Goal: Task Accomplishment & Management: Manage account settings

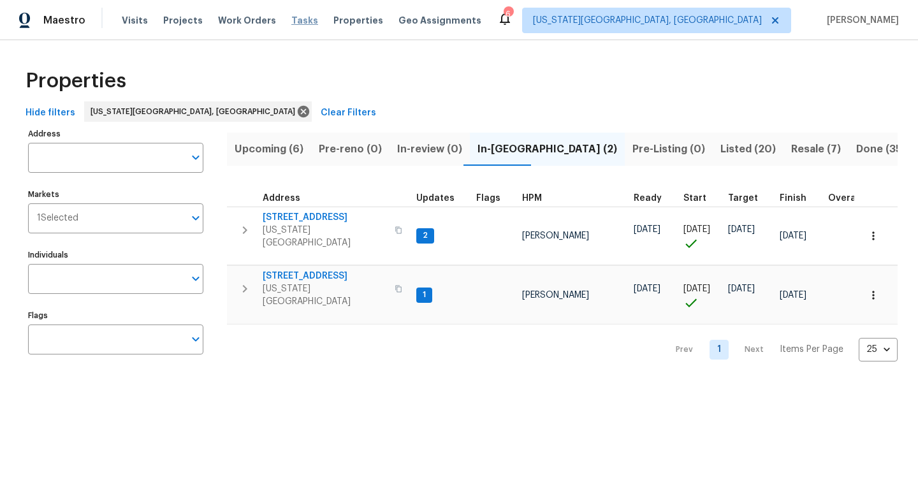
click at [291, 18] on span "Tasks" at bounding box center [304, 20] width 27 height 9
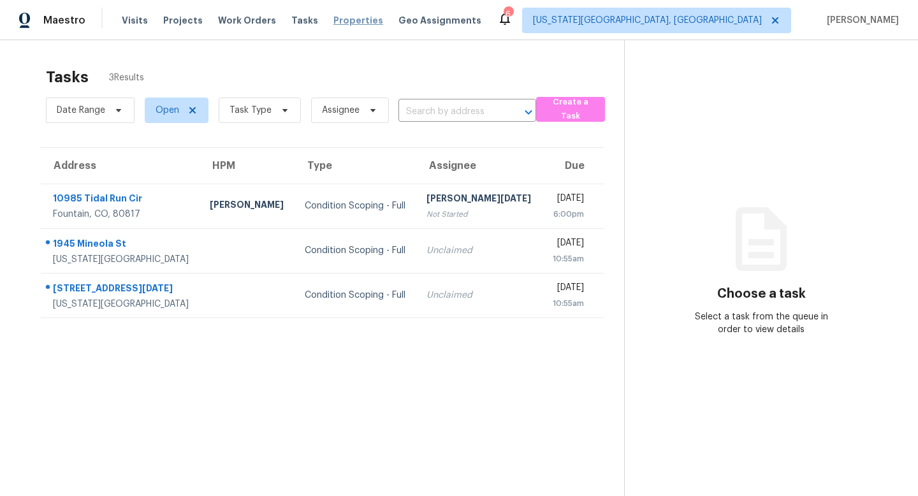
click at [337, 24] on span "Properties" at bounding box center [358, 20] width 50 height 13
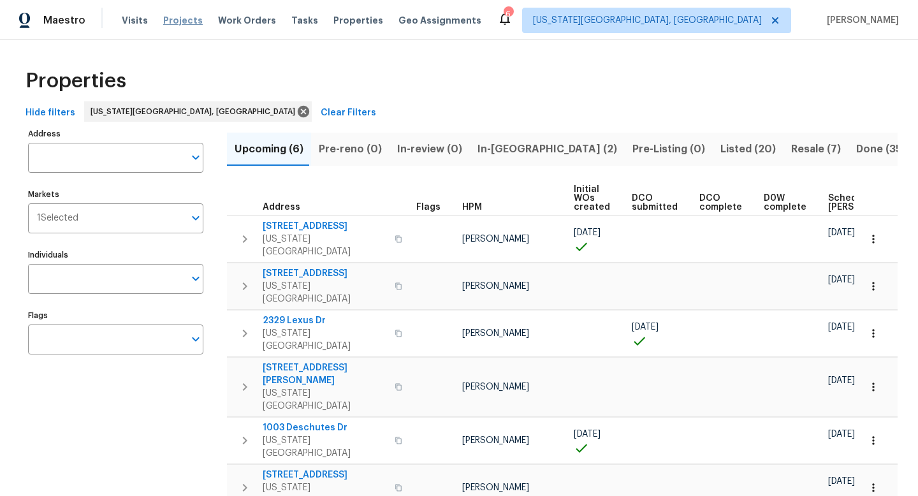
click at [175, 20] on span "Projects" at bounding box center [183, 20] width 40 height 13
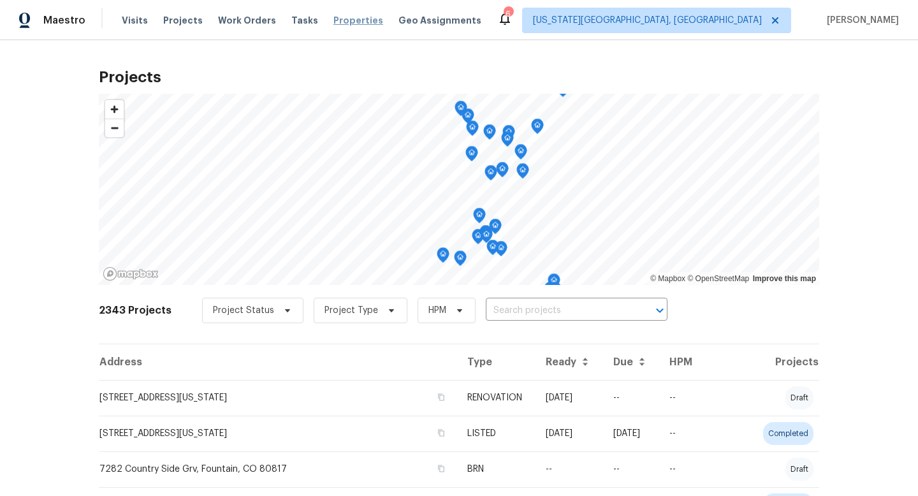
click at [349, 19] on span "Properties" at bounding box center [358, 20] width 50 height 13
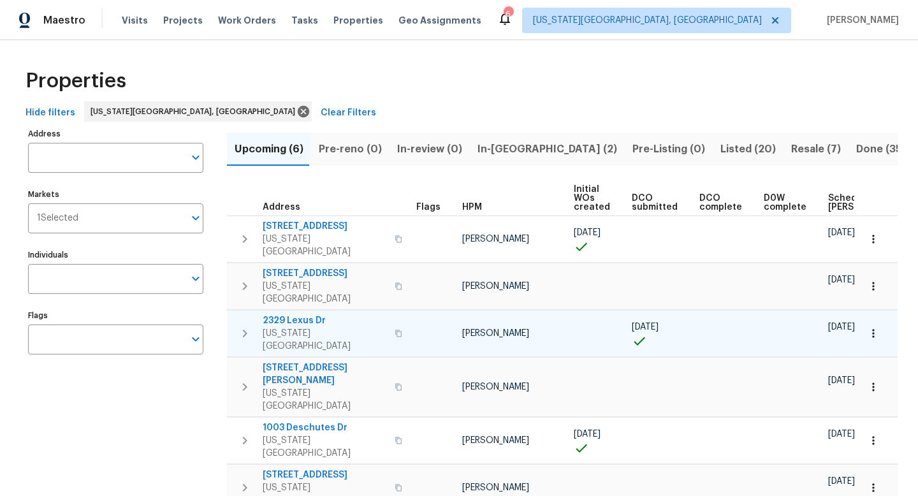
click at [286, 314] on span "2329 Lexus Dr" at bounding box center [325, 320] width 124 height 13
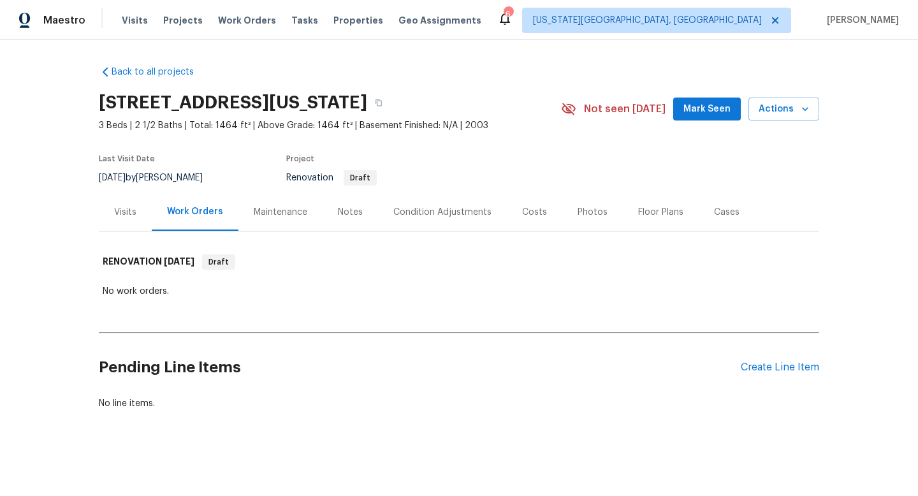
click at [429, 214] on div "Condition Adjustments" at bounding box center [442, 212] width 98 height 13
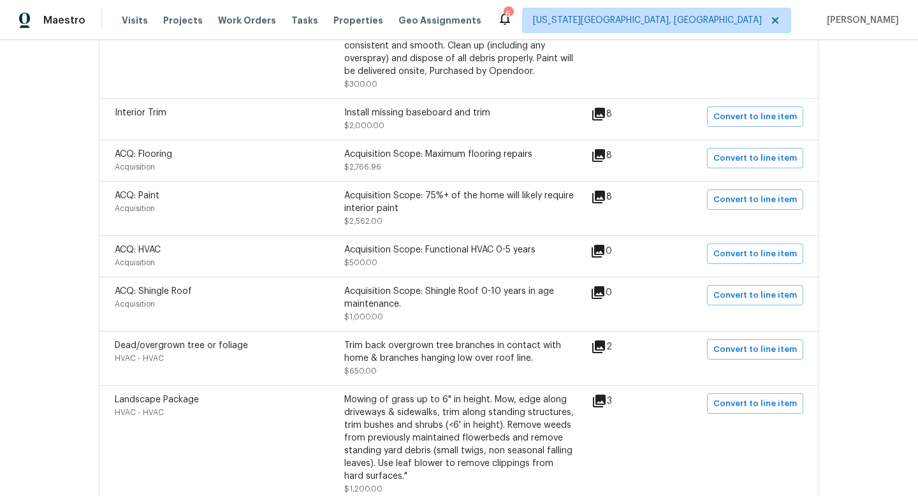
scroll to position [526, 0]
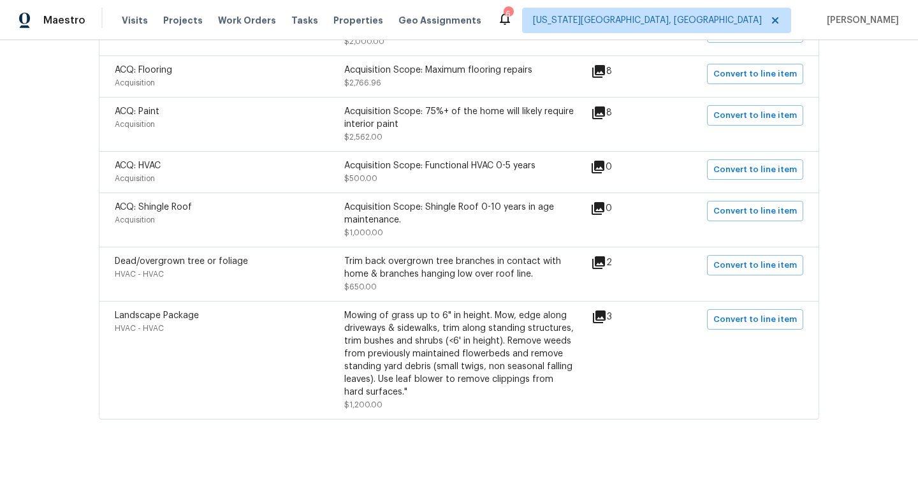
click at [604, 264] on icon at bounding box center [598, 262] width 15 height 15
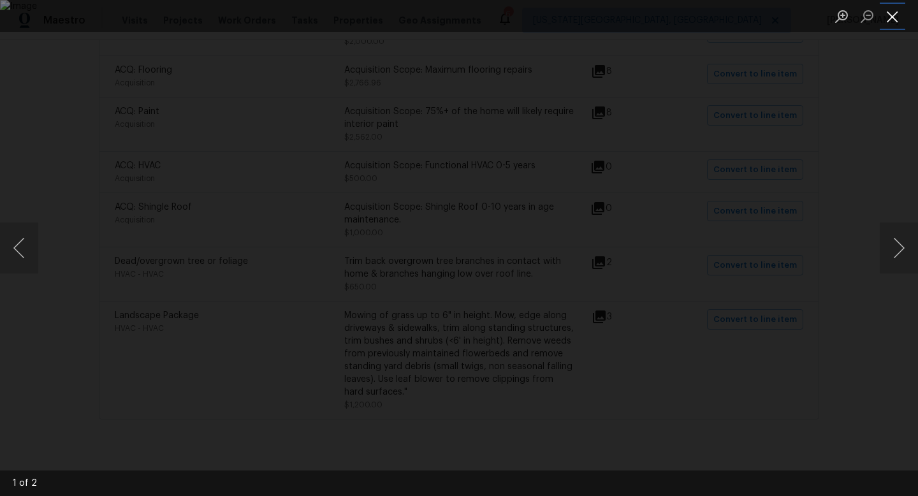
click at [895, 14] on button "Close lightbox" at bounding box center [892, 16] width 25 height 22
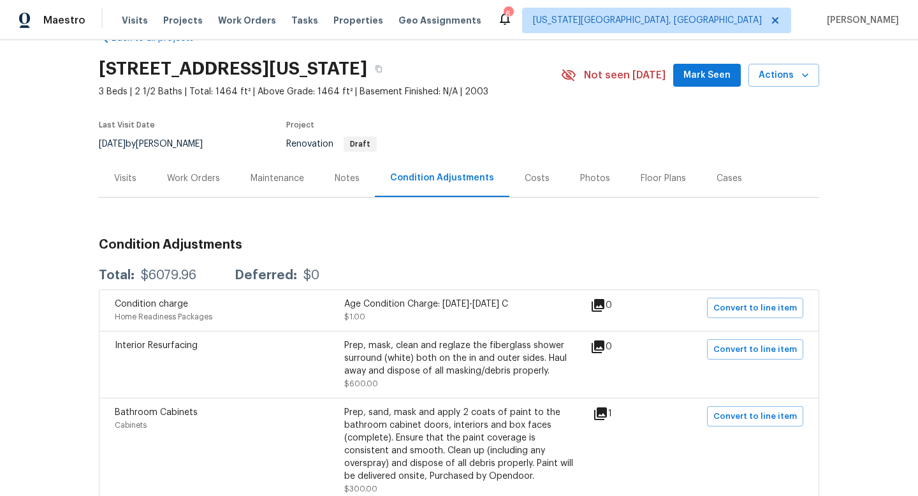
scroll to position [0, 0]
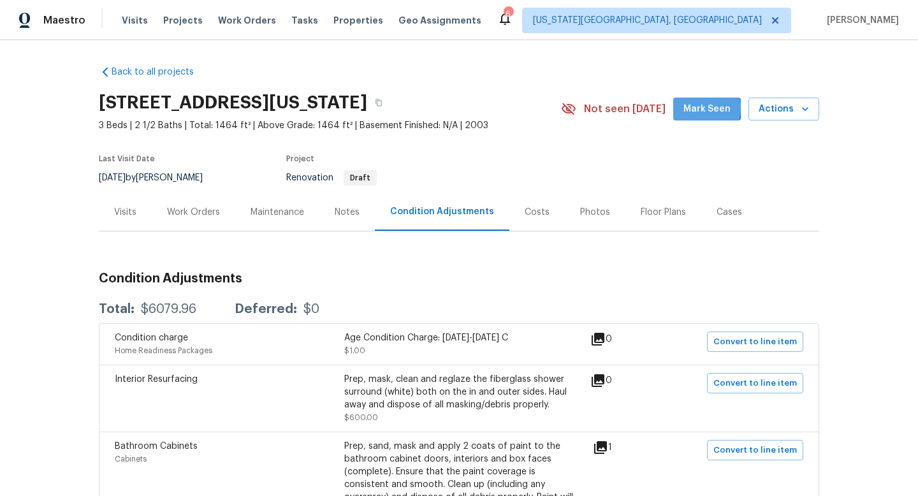
click at [689, 107] on span "Mark Seen" at bounding box center [706, 109] width 47 height 16
click at [351, 212] on div "Notes" at bounding box center [347, 212] width 25 height 13
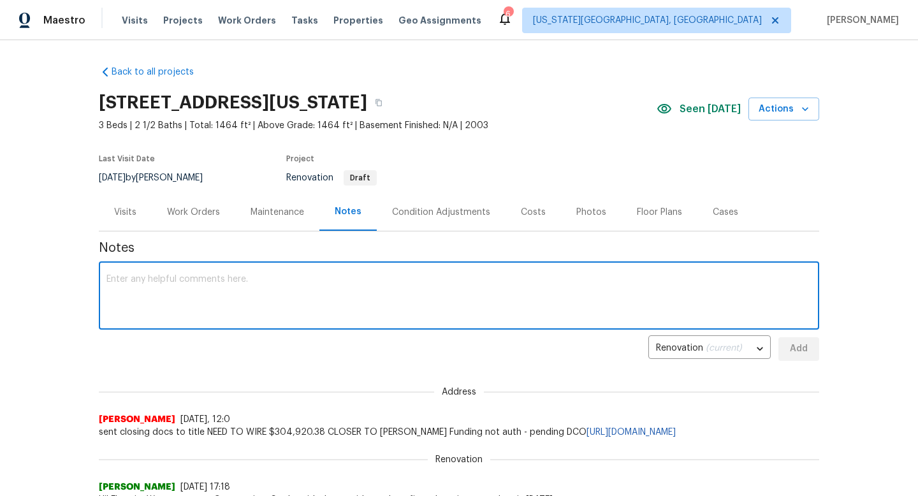
click at [225, 293] on textarea at bounding box center [458, 297] width 705 height 45
type textarea "I am on vacation and cannot get to this day 0 [DATE]. Will get it to it [DATE]"
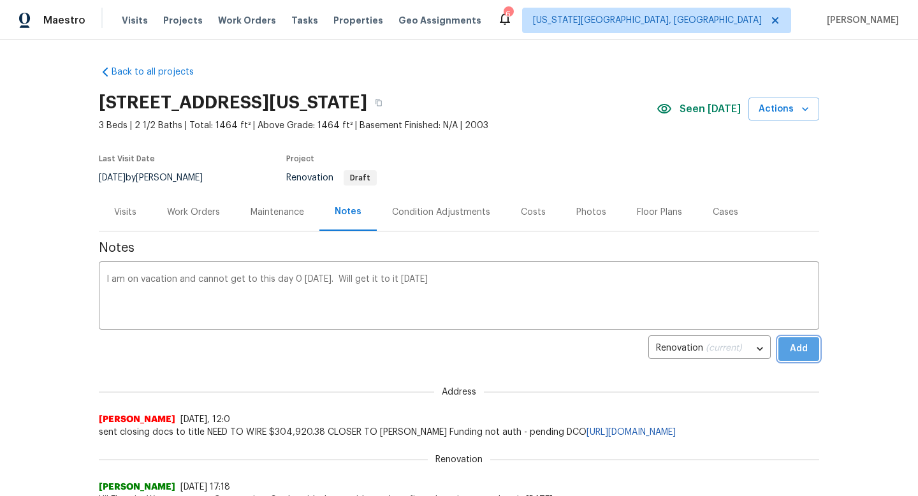
click at [794, 350] on span "Add" at bounding box center [799, 349] width 20 height 16
